Goal: Task Accomplishment & Management: Use online tool/utility

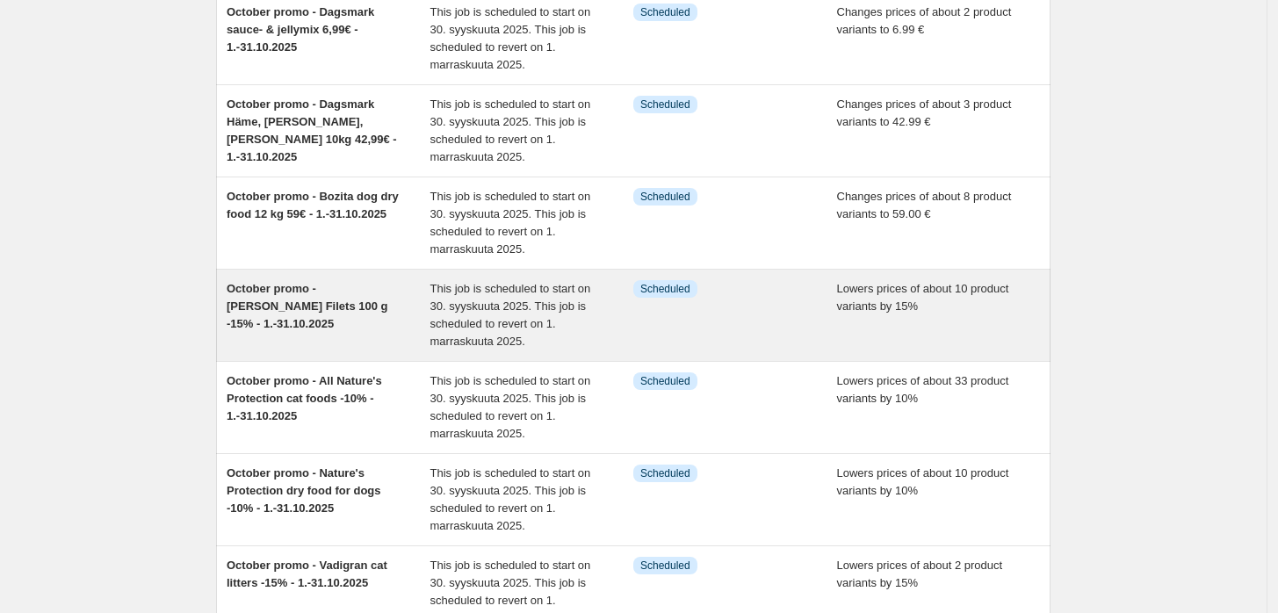
scroll to position [488, 0]
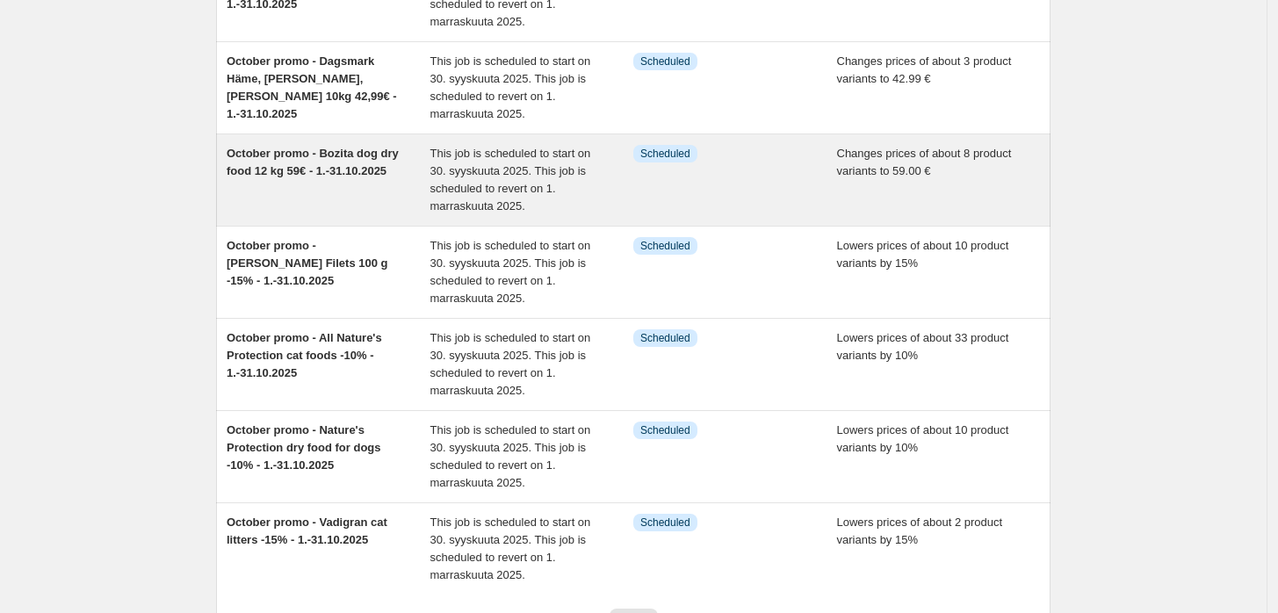
click at [365, 163] on span "October promo - Bozita dog dry food 12 kg 59€ - 1.-31.10.2025" at bounding box center [313, 162] width 172 height 31
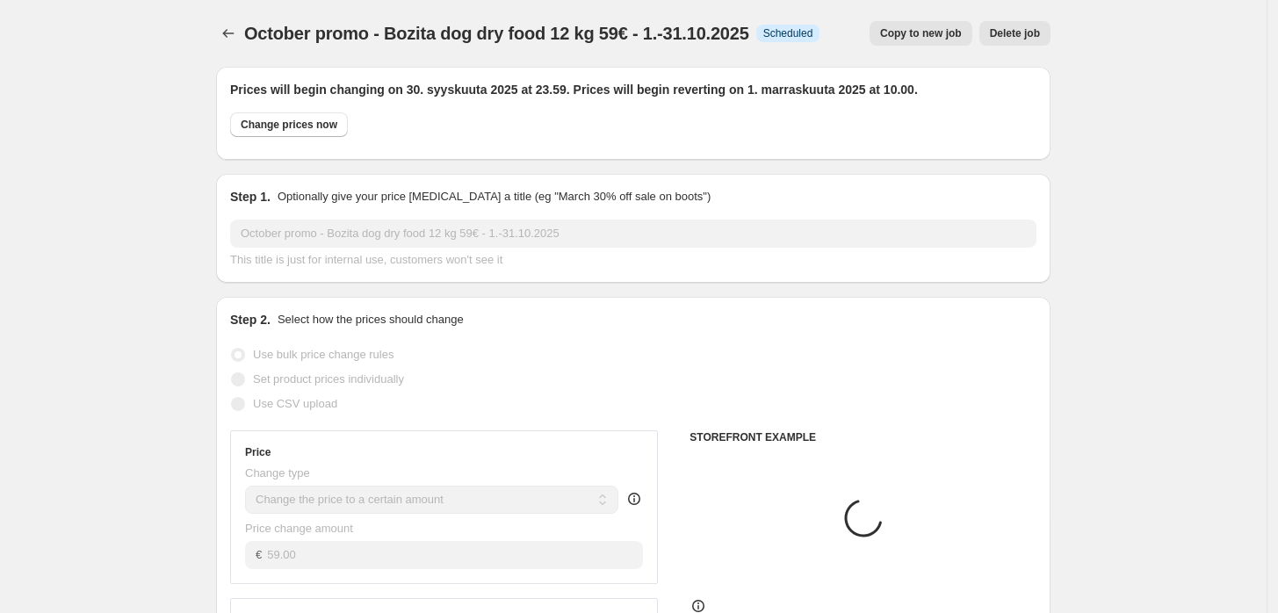
select select "collection"
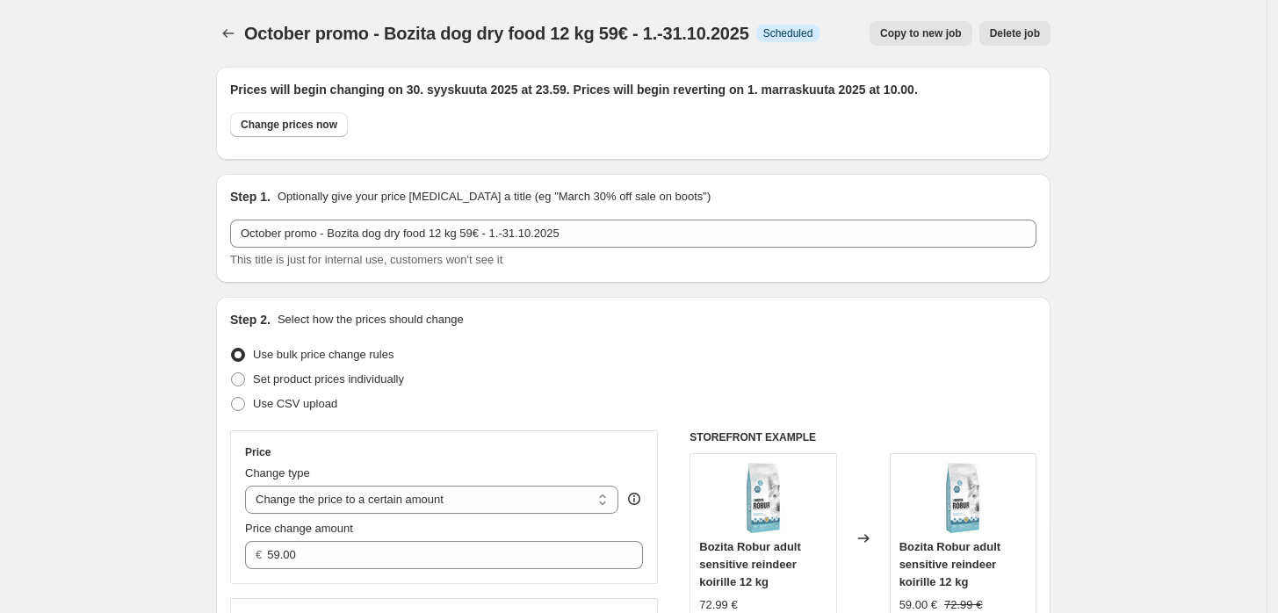
click at [514, 39] on span "October promo - Bozita dog dry food 12 kg 59€ - 1.-31.10.2025" at bounding box center [496, 33] width 505 height 19
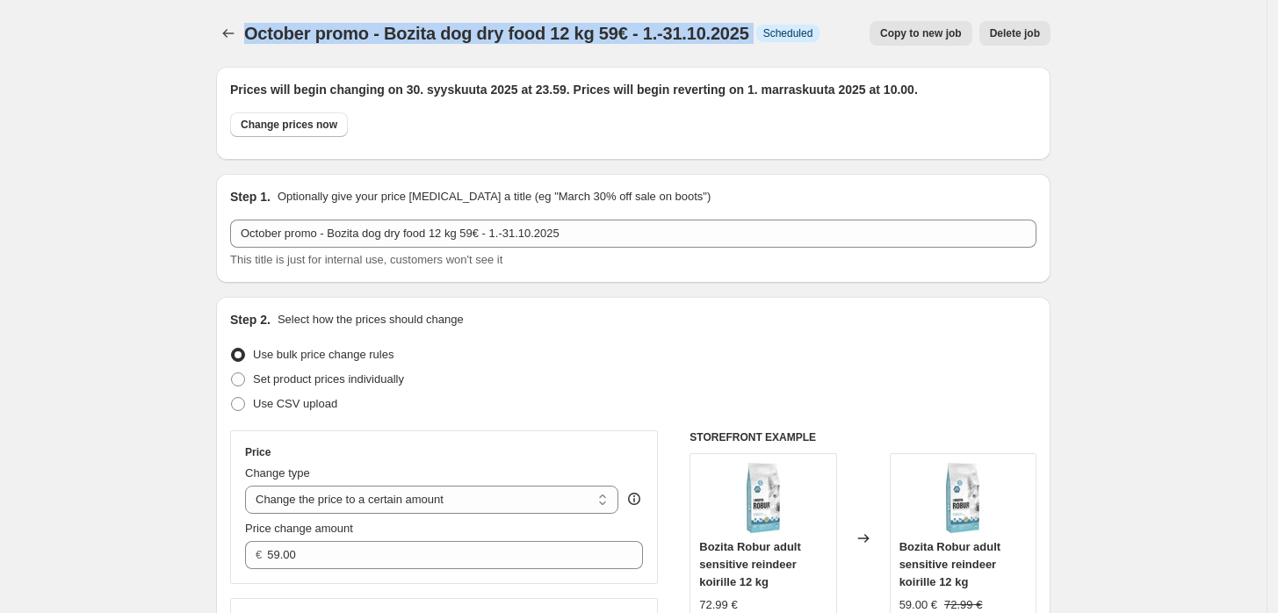
click at [514, 39] on span "October promo - Bozita dog dry food 12 kg 59€ - 1.-31.10.2025" at bounding box center [496, 33] width 505 height 19
copy span "October promo - Bozita dog dry food 12 kg 59€ - 1.-31.10.2025"
